Goal: Obtain resource: Download file/media

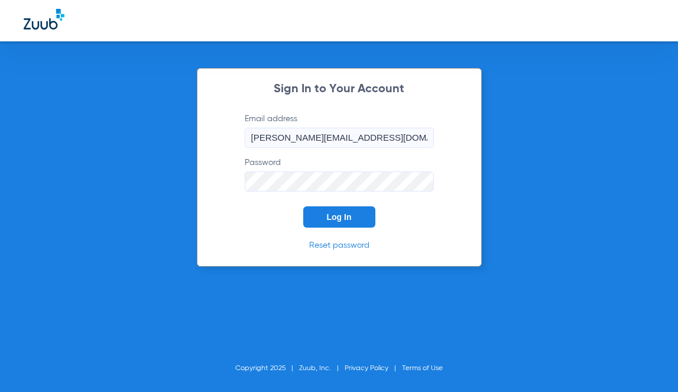
click at [325, 219] on button "Log In" at bounding box center [339, 216] width 72 height 21
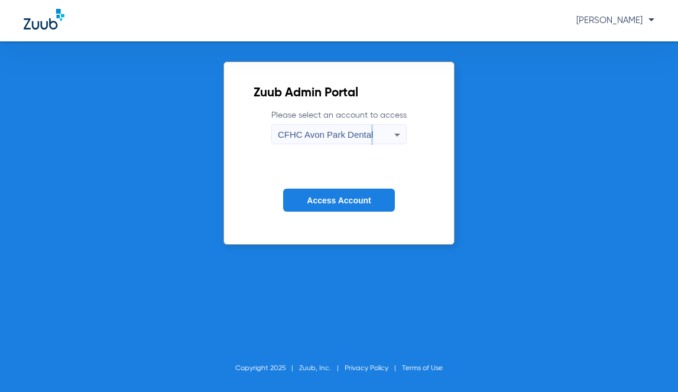
click at [370, 141] on div "CFHC Avon Park Dental" at bounding box center [336, 135] width 117 height 20
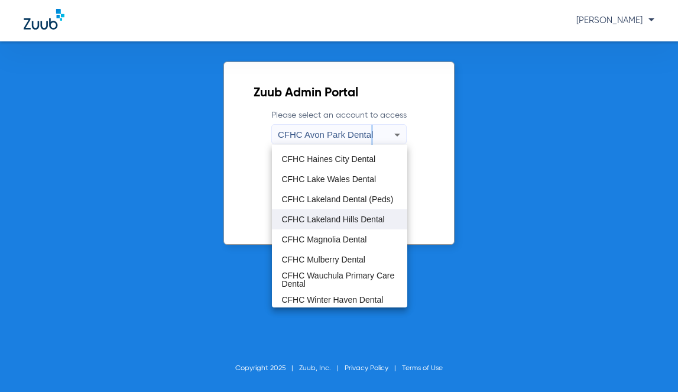
scroll to position [79, 0]
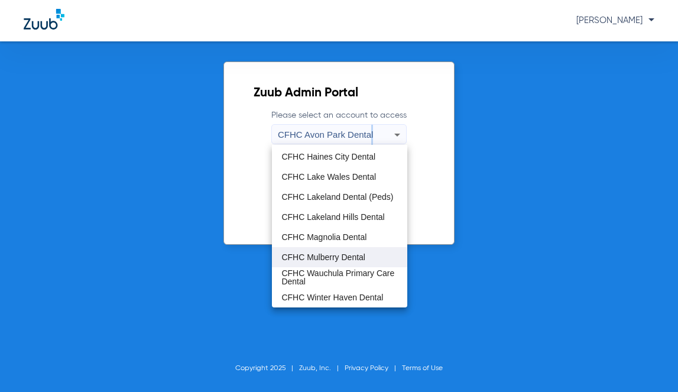
click at [344, 253] on span "CFHC Mulberry Dental" at bounding box center [324, 257] width 84 height 8
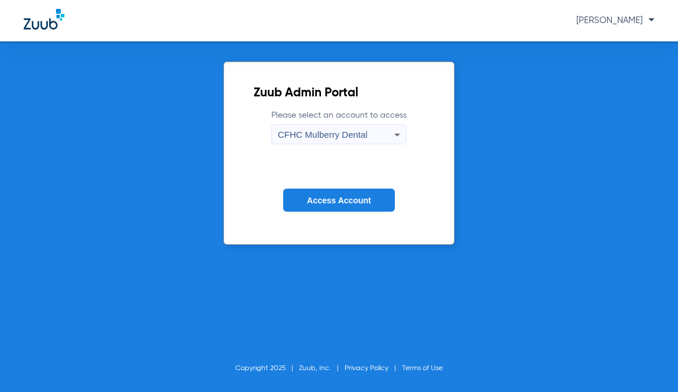
click at [339, 208] on button "Access Account" at bounding box center [338, 200] width 111 height 23
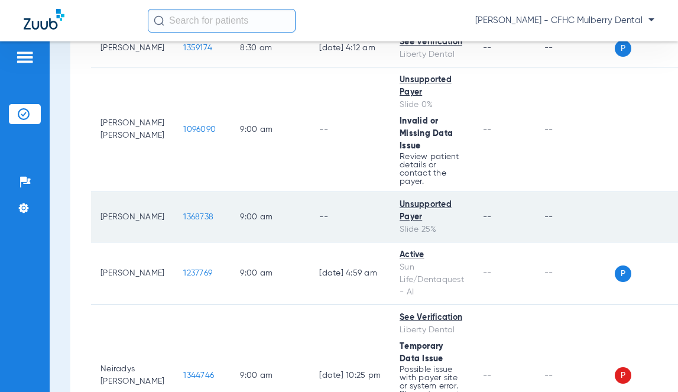
scroll to position [355, 0]
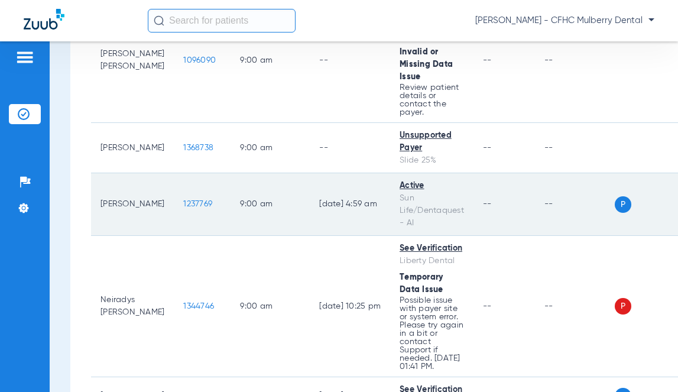
click at [192, 204] on span "1237769" at bounding box center [197, 204] width 29 height 8
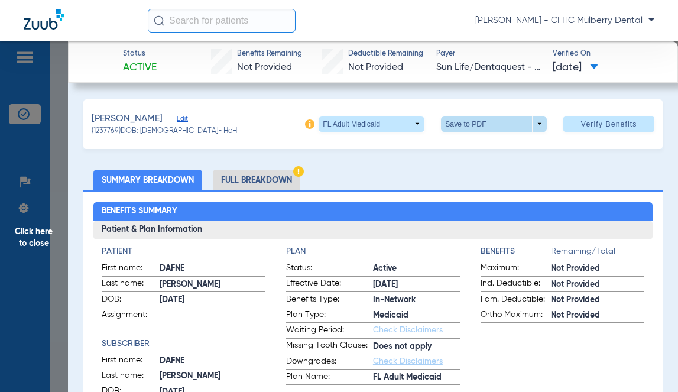
click at [480, 127] on span at bounding box center [494, 124] width 28 height 28
click at [489, 150] on span "Save to PDF" at bounding box center [490, 147] width 47 height 8
click at [37, 221] on span "Click here to close" at bounding box center [34, 237] width 68 height 392
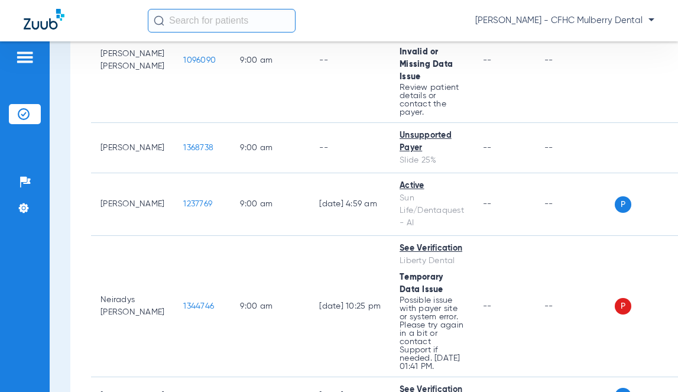
click at [48, 331] on div "Patients Insurance Verification Setup Help Center Settings" at bounding box center [25, 237] width 50 height 392
